Goal: Check status

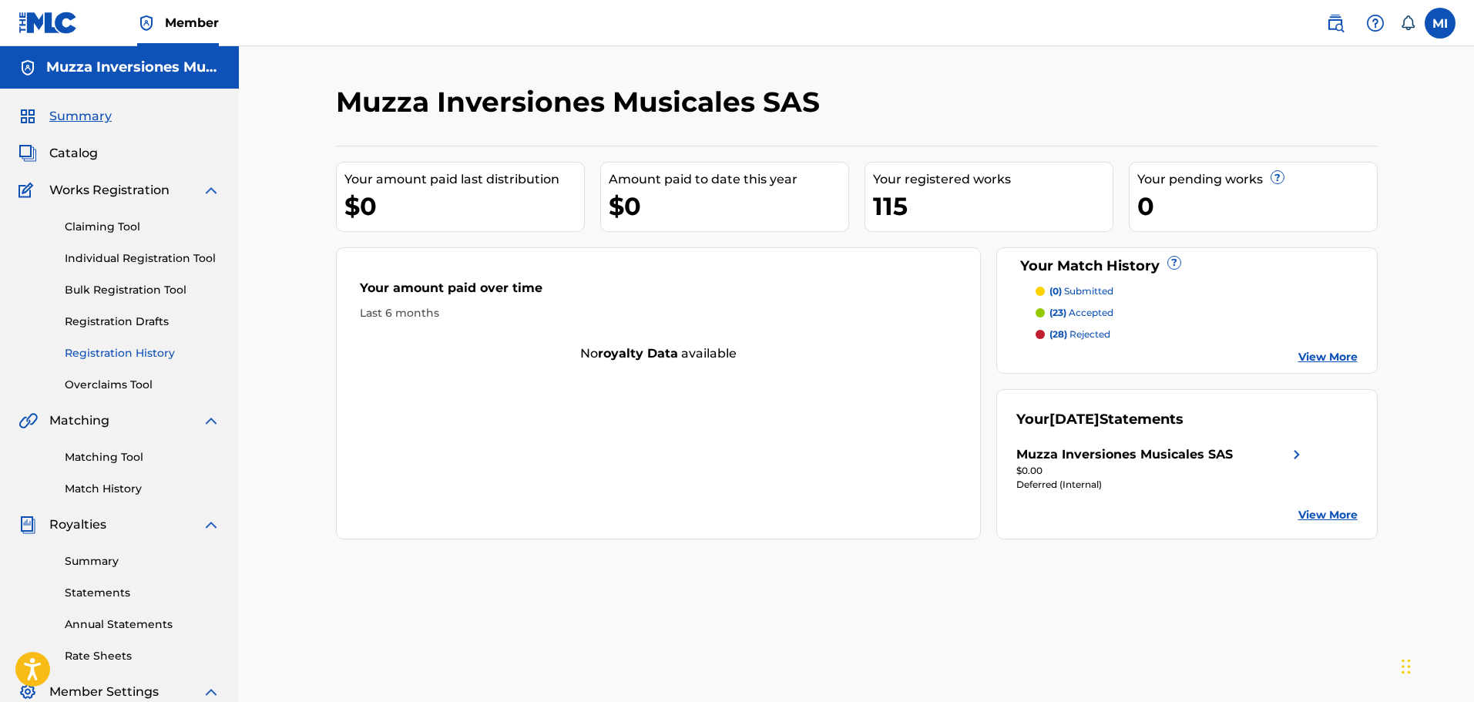
click at [129, 354] on link "Registration History" at bounding box center [143, 353] width 156 height 16
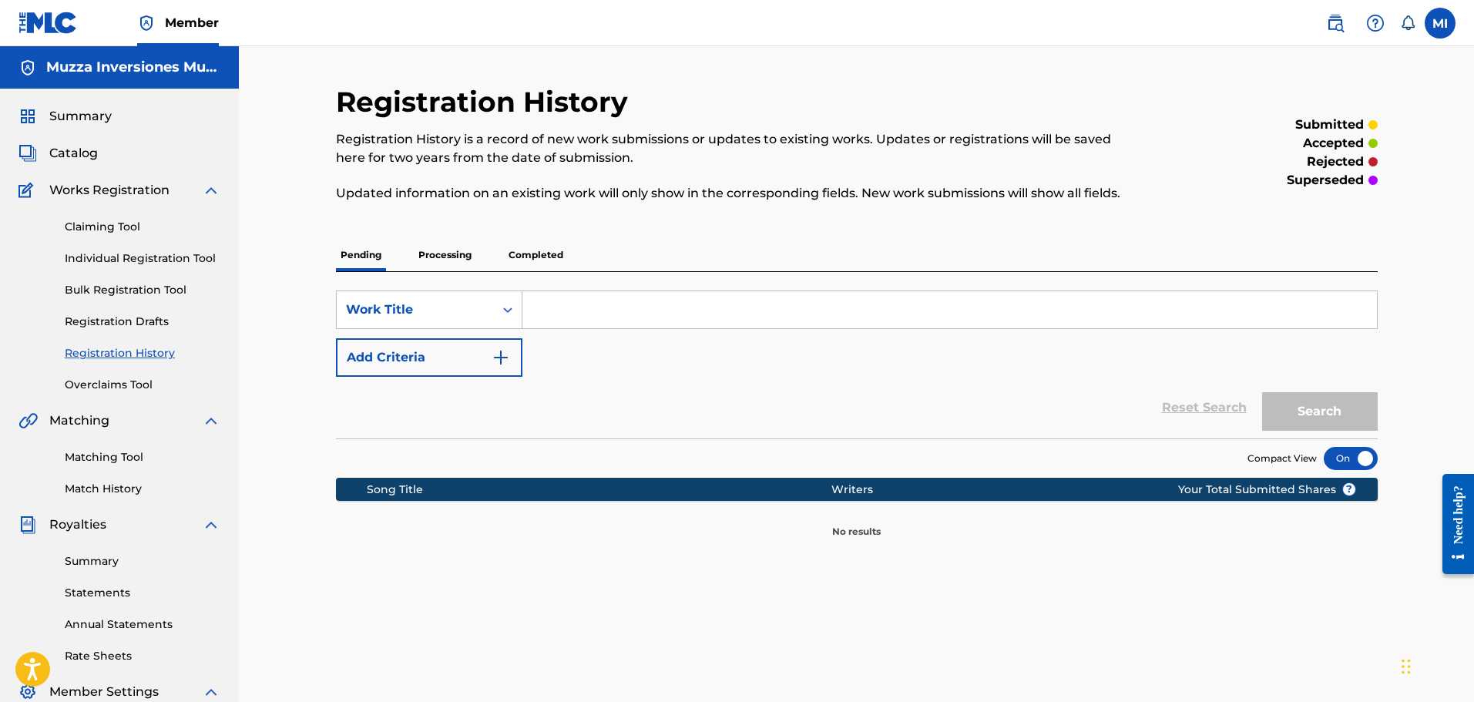
click at [476, 267] on div "Pending Processing Completed" at bounding box center [857, 255] width 1042 height 32
click at [468, 259] on p "Processing" at bounding box center [445, 255] width 62 height 32
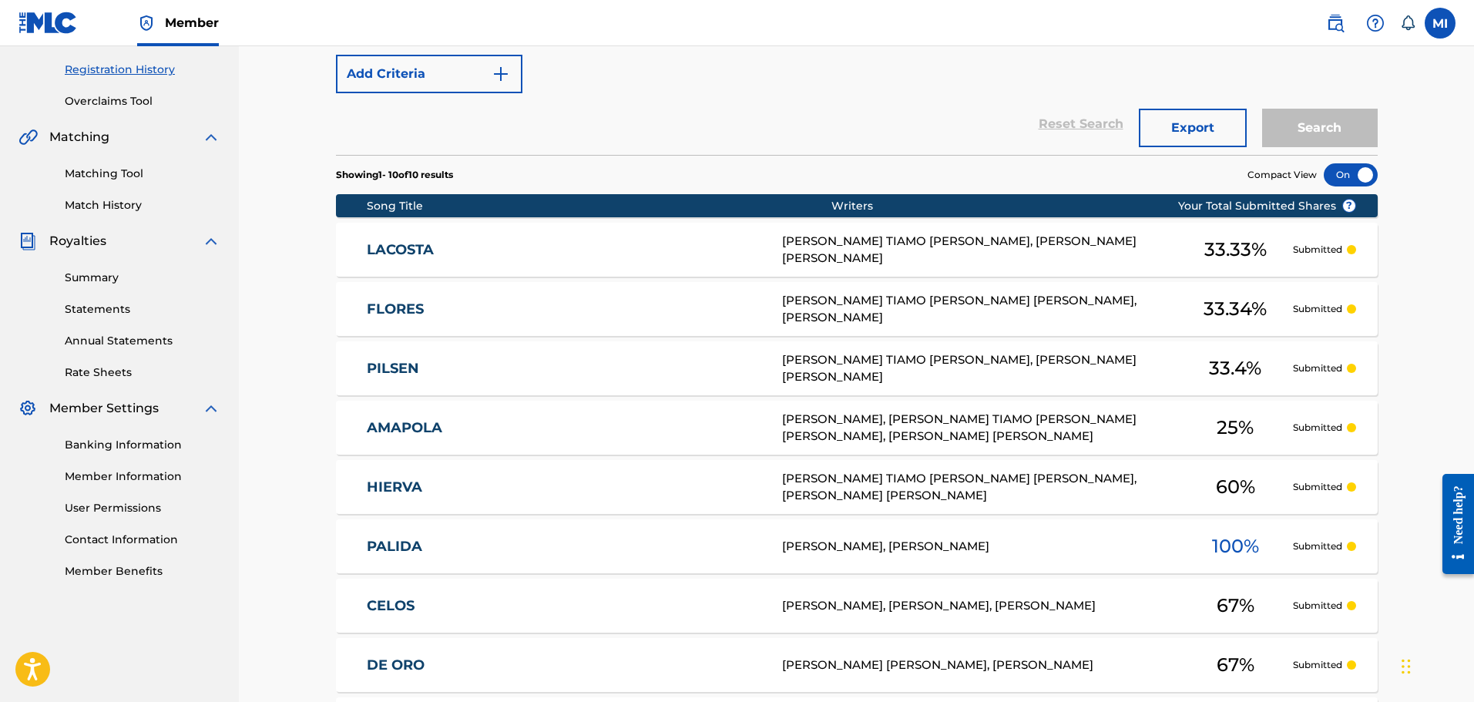
scroll to position [255, 0]
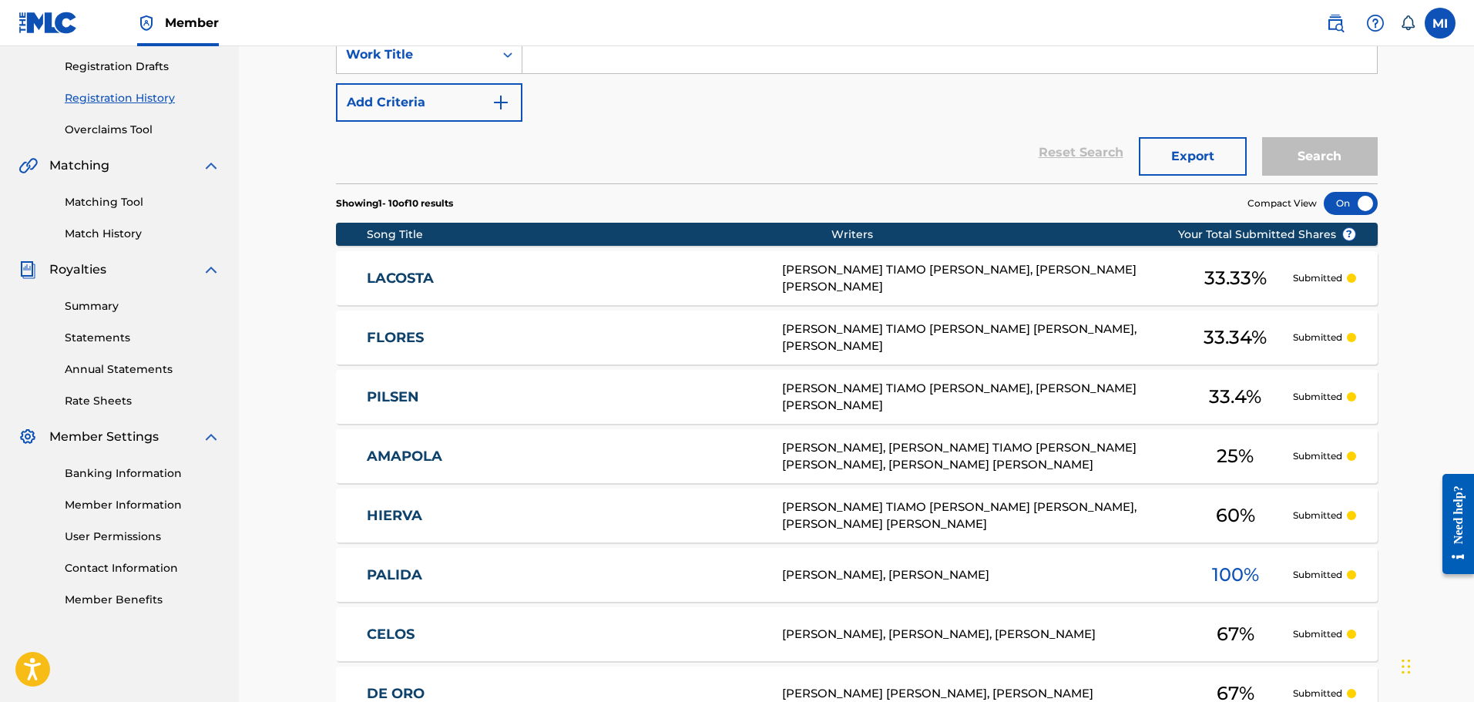
click at [119, 314] on div "Summary Statements Annual Statements Rate Sheets" at bounding box center [119, 344] width 202 height 130
click at [106, 306] on link "Summary" at bounding box center [143, 306] width 156 height 16
